Goal: Task Accomplishment & Management: Use online tool/utility

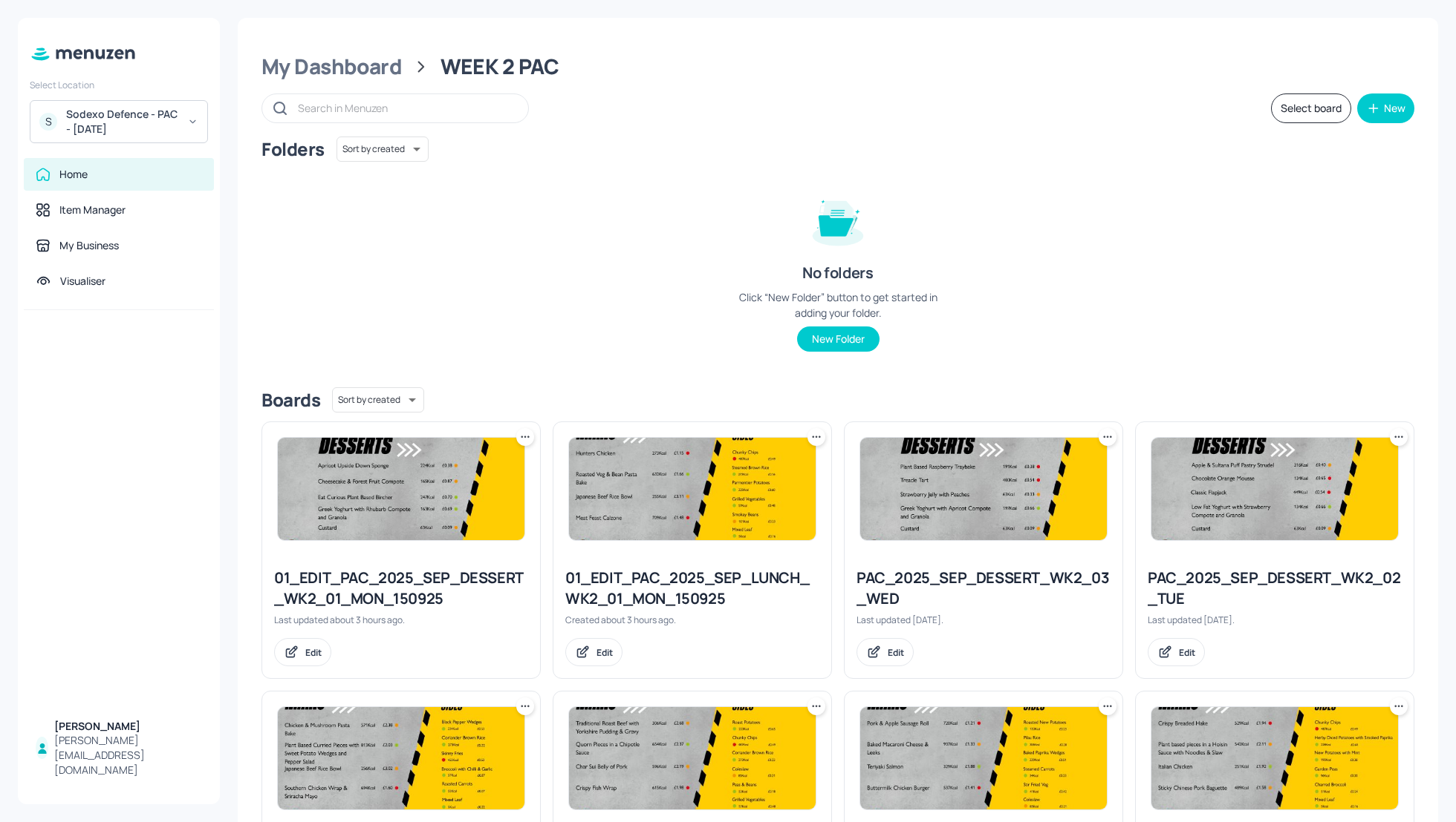
click at [737, 67] on div "My Dashboard WEEK 2 PAC" at bounding box center [837, 67] width 1152 height 27
click at [449, 254] on div "Folders Sort by created id ​ No folders Click “New Folder” button to get starte…" at bounding box center [837, 256] width 1152 height 239
click at [1289, 107] on button "Select board" at bounding box center [1310, 108] width 80 height 30
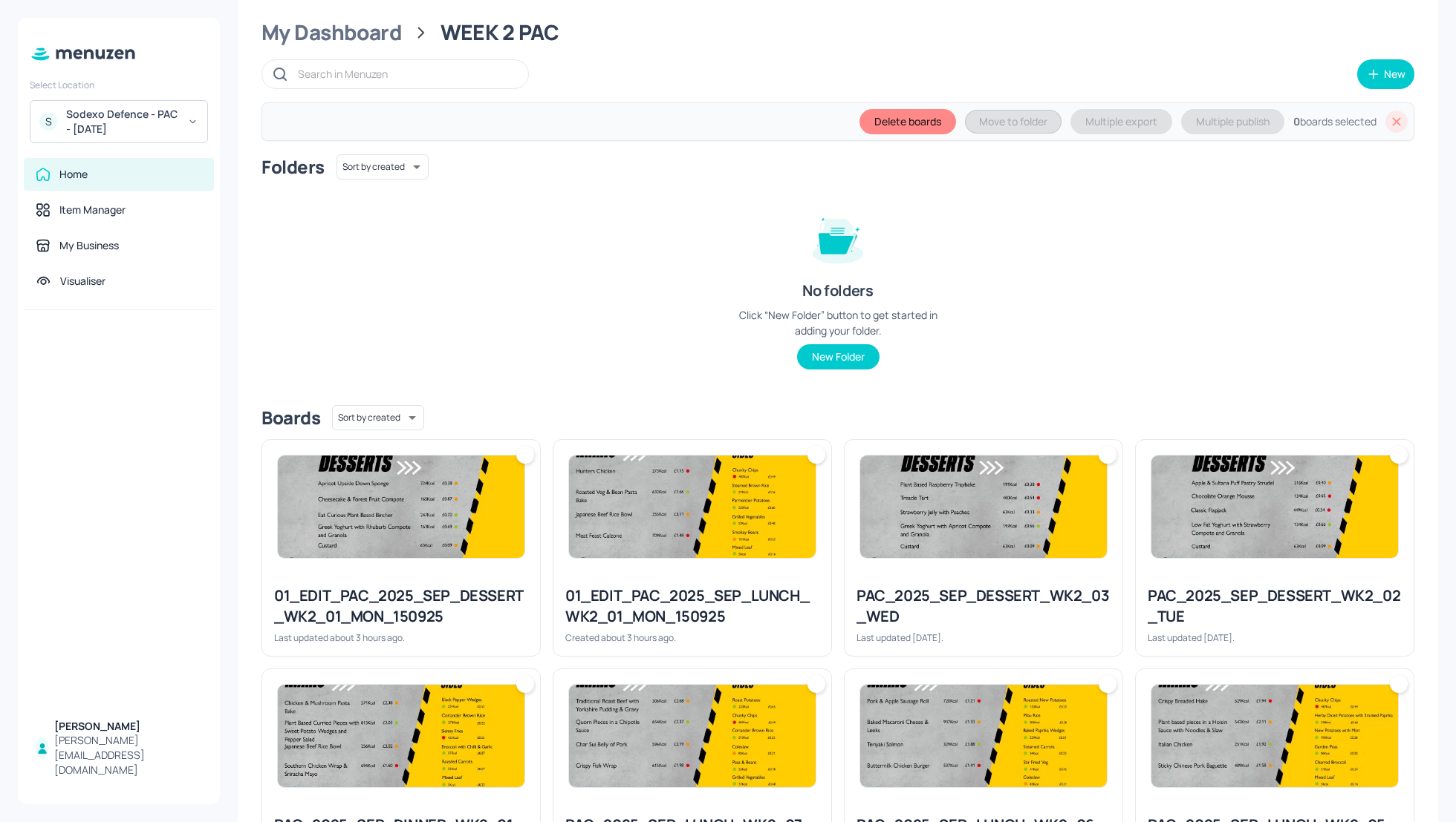
scroll to position [40, 0]
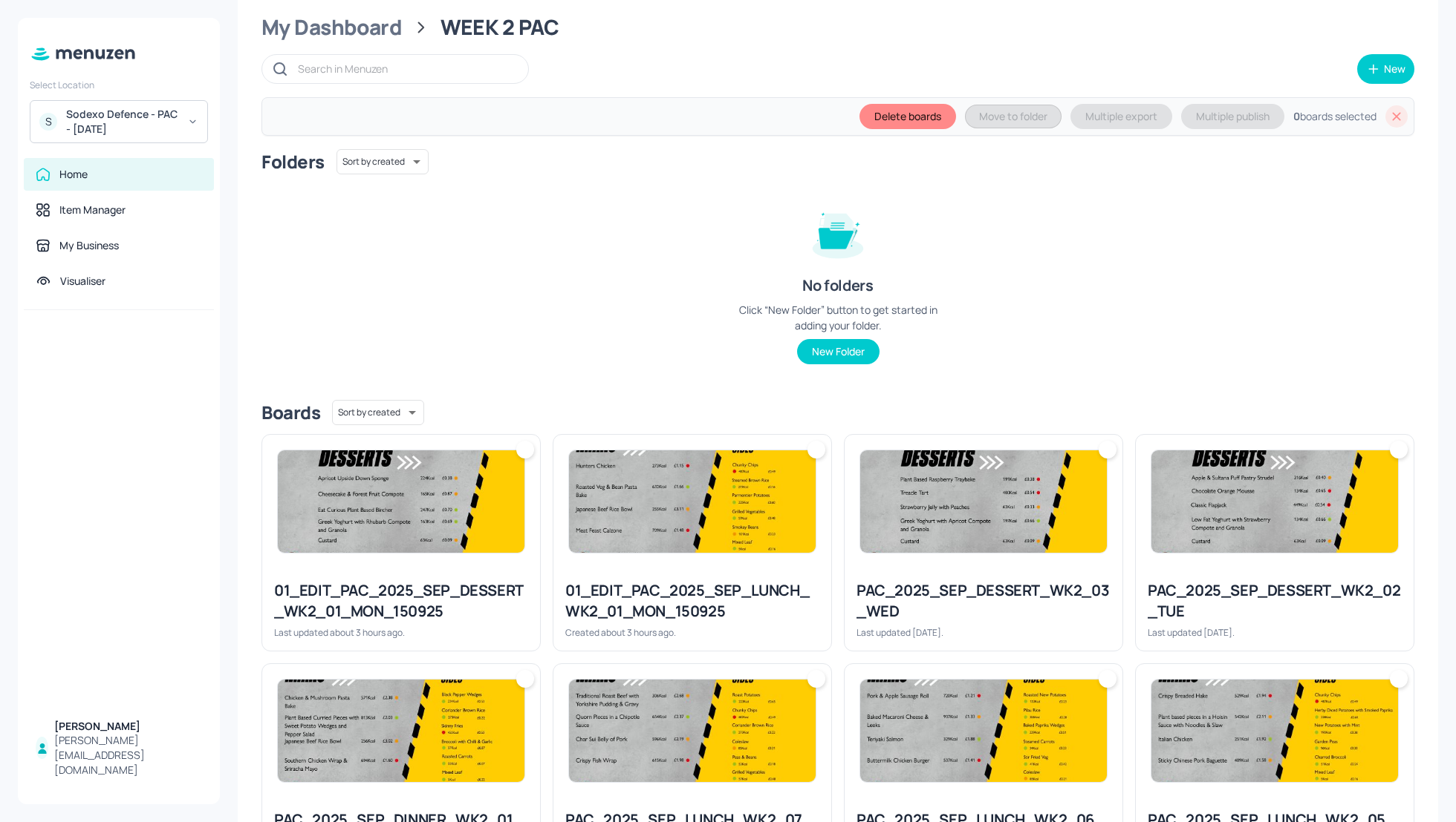
click at [1005, 507] on img at bounding box center [983, 501] width 246 height 102
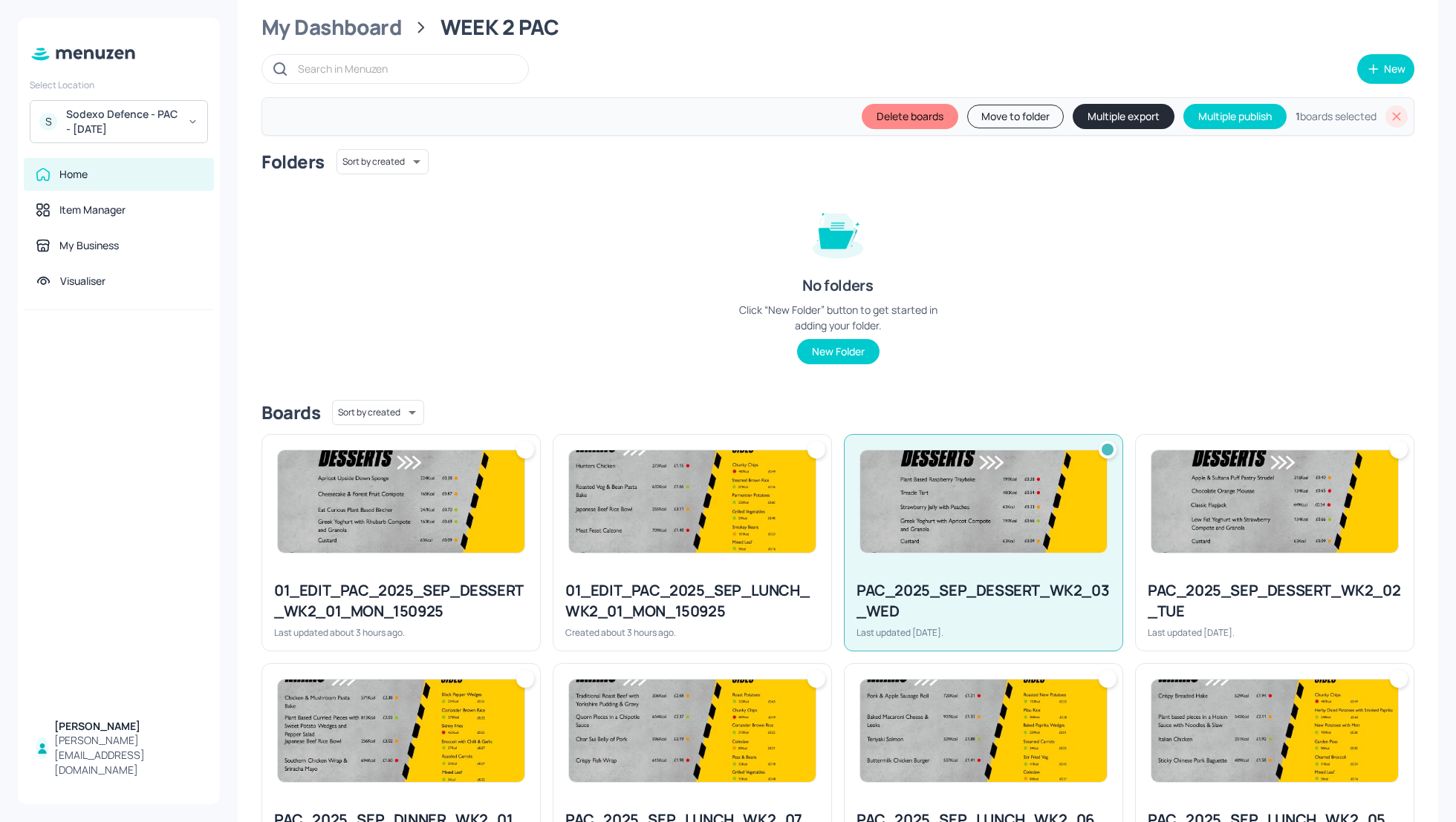
click at [1092, 115] on button "Multiple export" at bounding box center [1123, 116] width 101 height 25
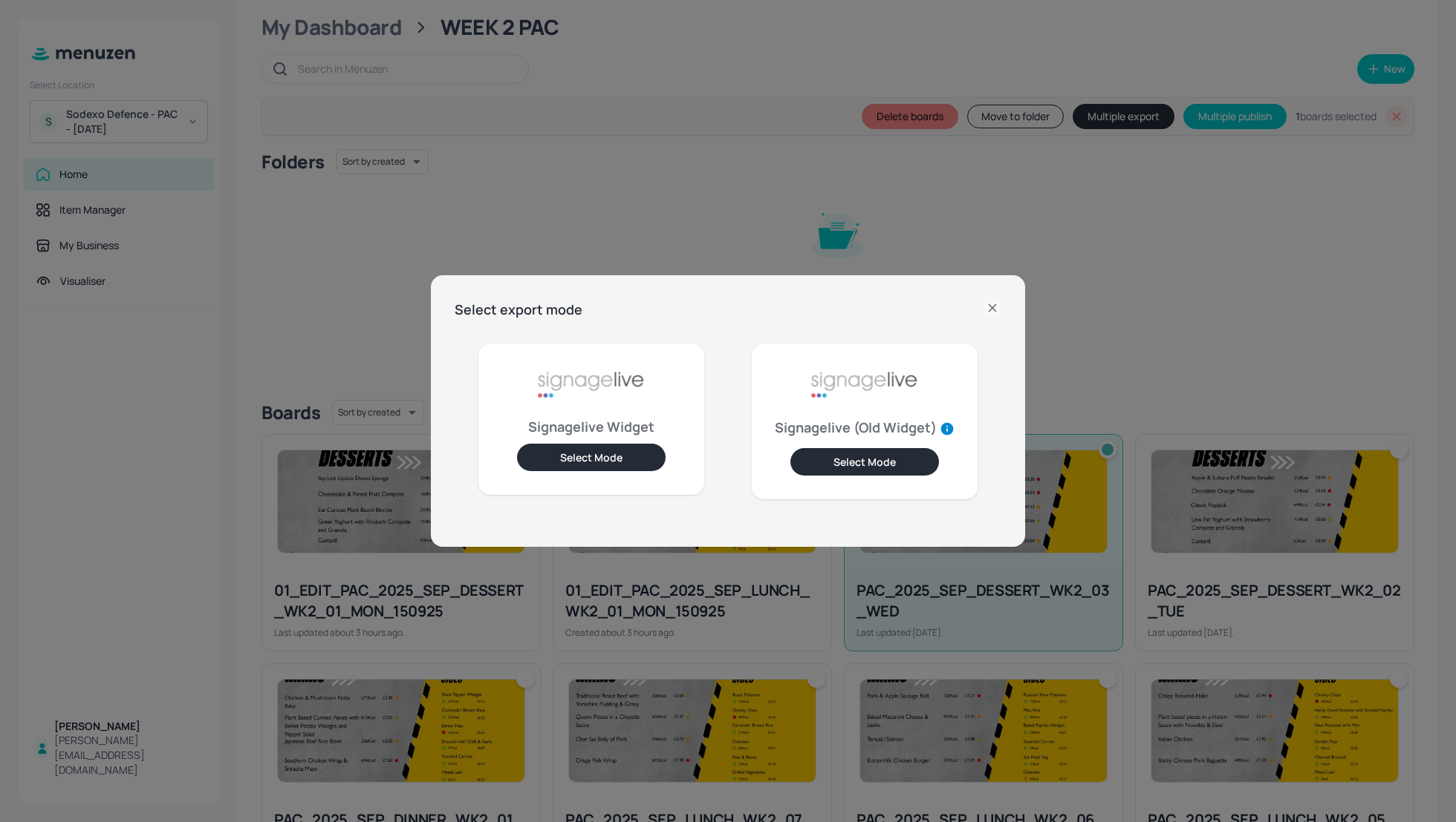
click at [996, 302] on icon at bounding box center [992, 308] width 18 height 18
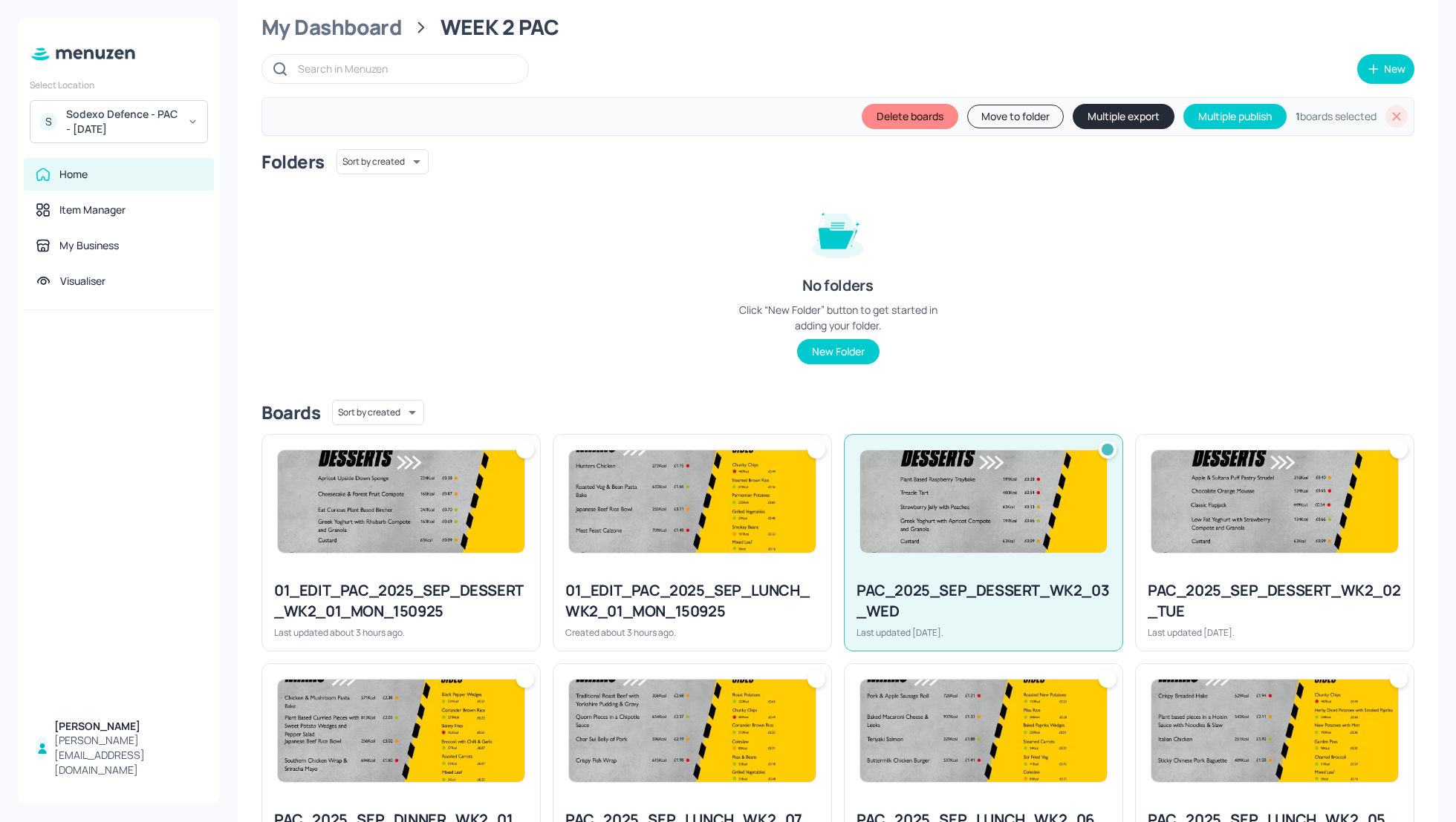
click at [1388, 113] on icon at bounding box center [1395, 116] width 15 height 15
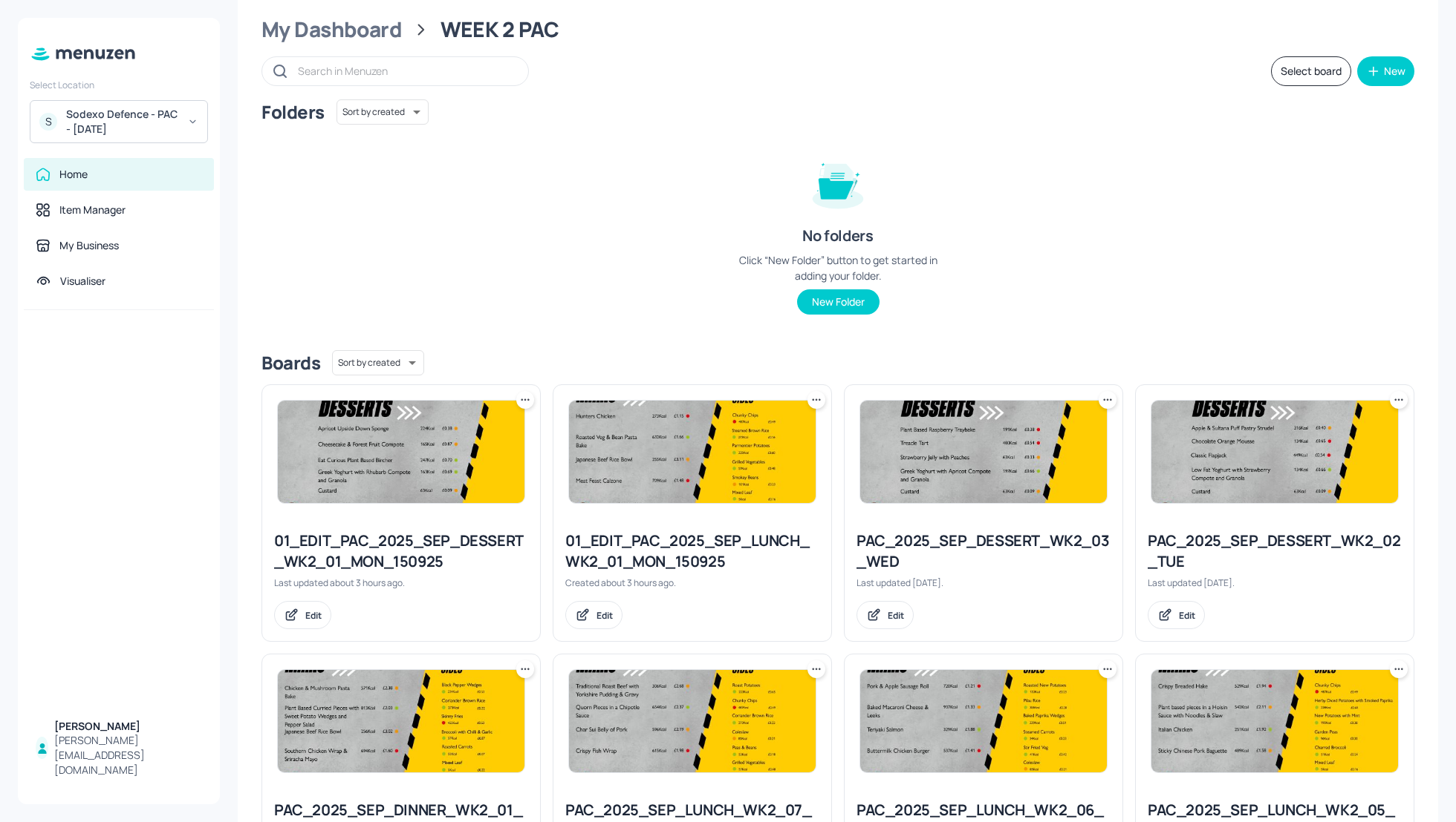
scroll to position [0, 0]
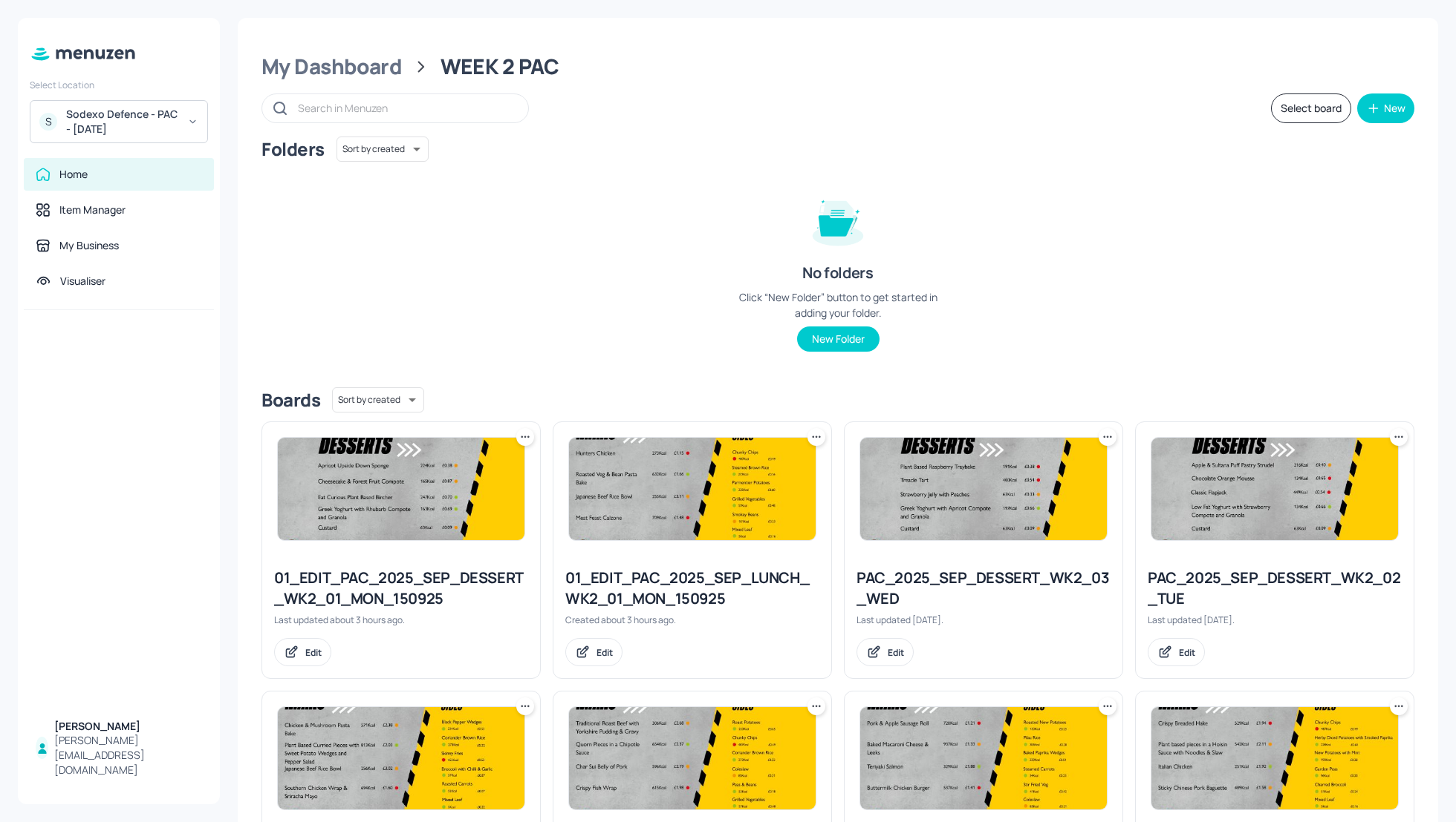
click at [1240, 337] on div "Folders Sort by created id ​ No folders Click “New Folder” button to get starte…" at bounding box center [837, 256] width 1152 height 239
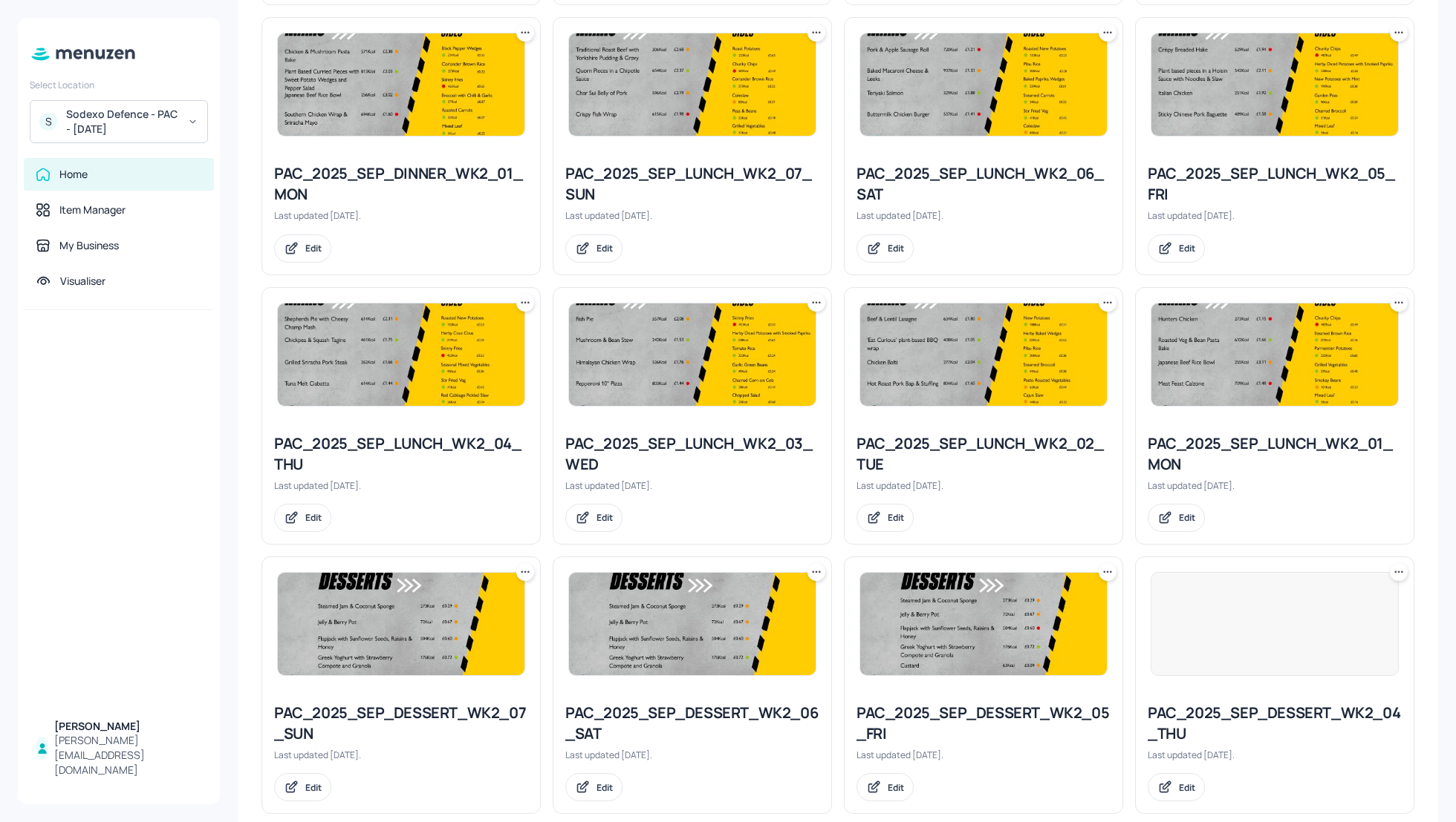
scroll to position [672, 0]
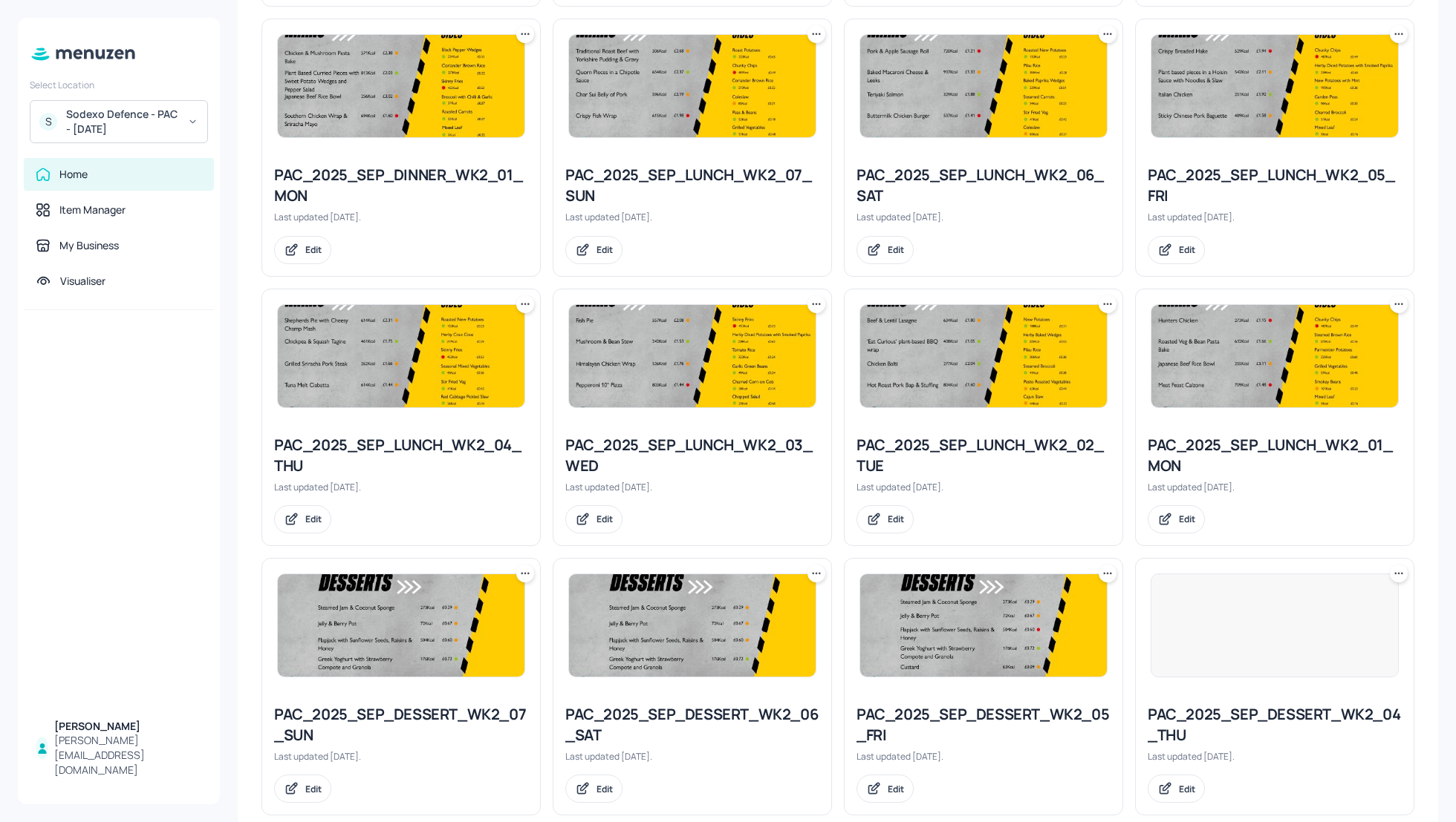
click at [1262, 443] on div "PAC_2025_SEP_LUNCH_WK2_01_MON" at bounding box center [1274, 456] width 254 height 42
